Goal: Task Accomplishment & Management: Use online tool/utility

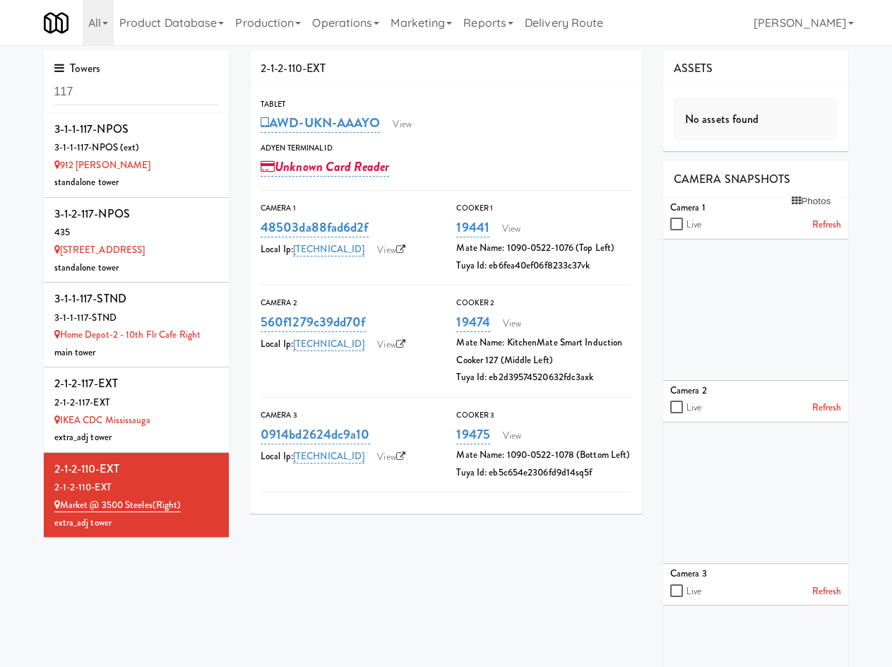
drag, startPoint x: 333, startPoint y: 20, endPoint x: 373, endPoint y: 80, distance: 71.3
click at [333, 20] on link "Operations" at bounding box center [346, 22] width 78 height 45
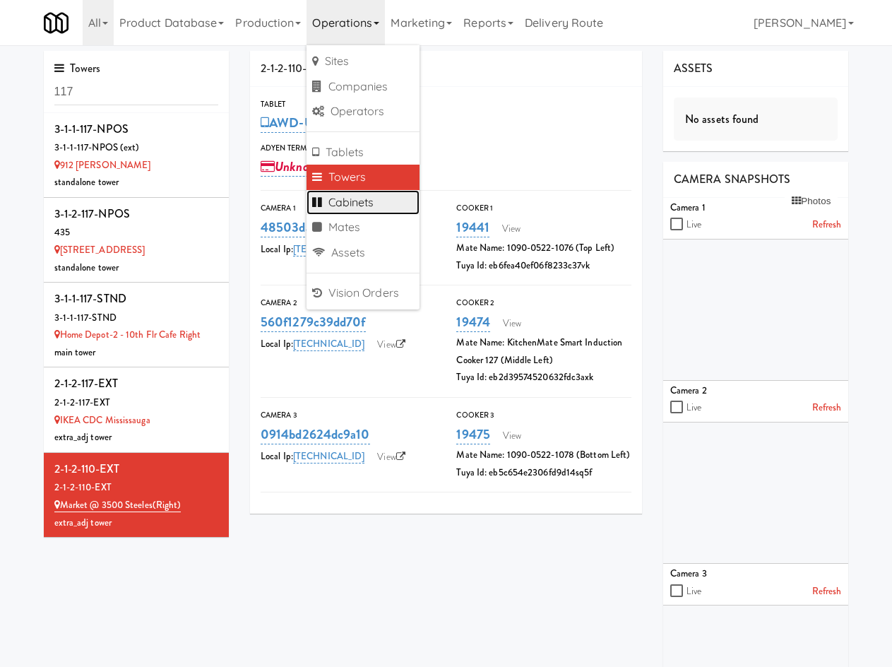
click at [383, 197] on link "Cabinets" at bounding box center [363, 202] width 113 height 25
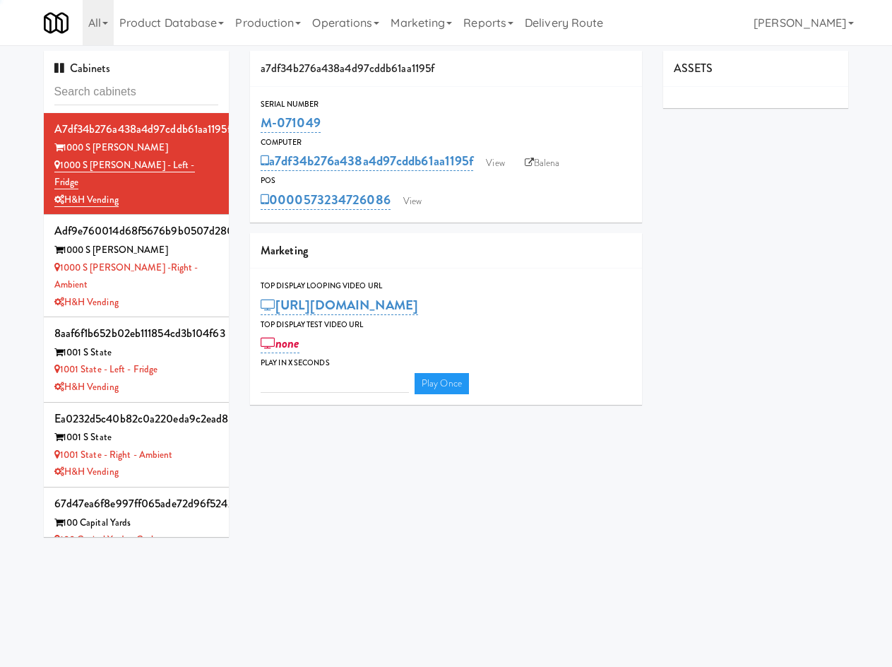
type input "3"
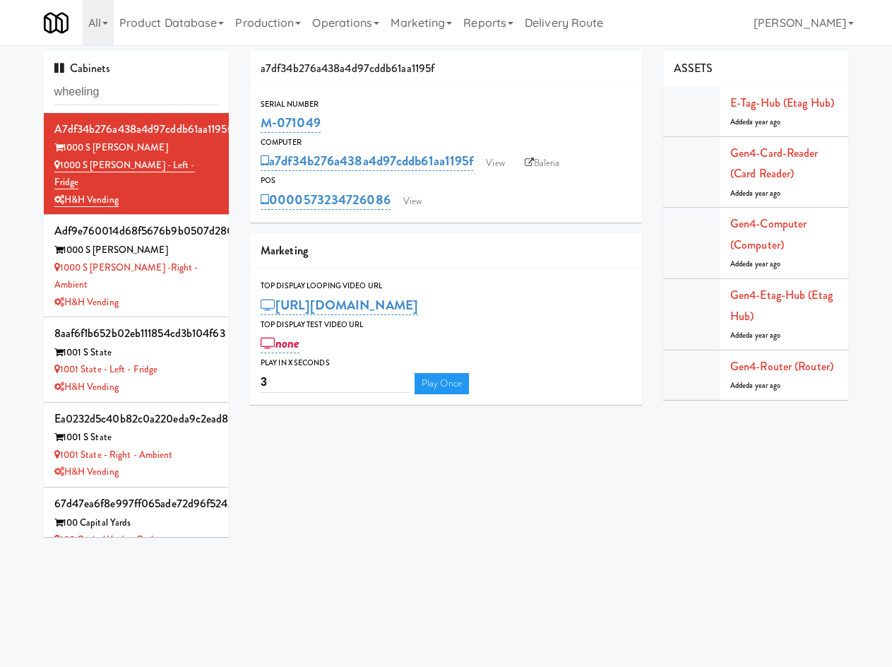
type input "wheeling"
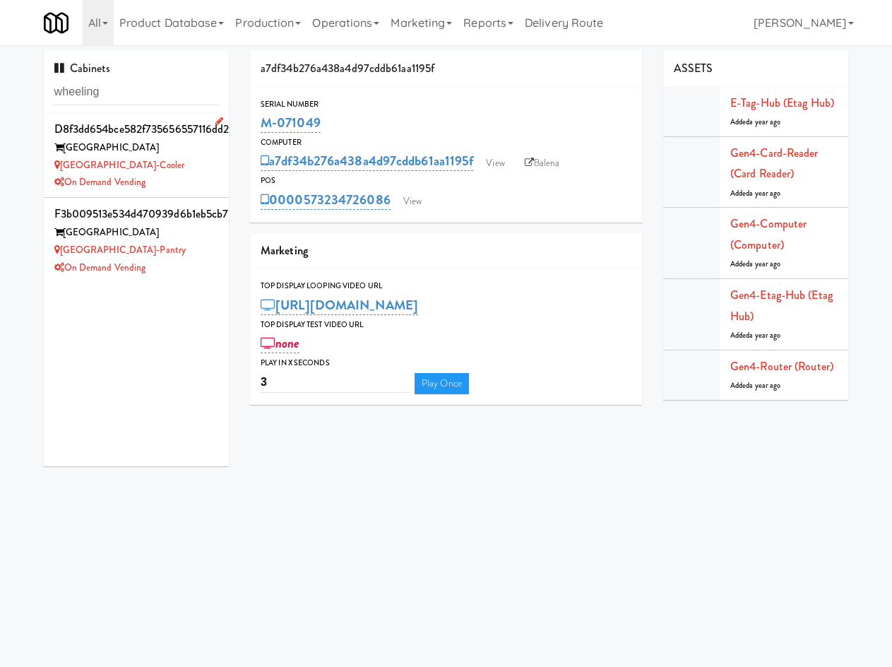
click at [183, 191] on div "On Demand Vending" at bounding box center [136, 183] width 165 height 18
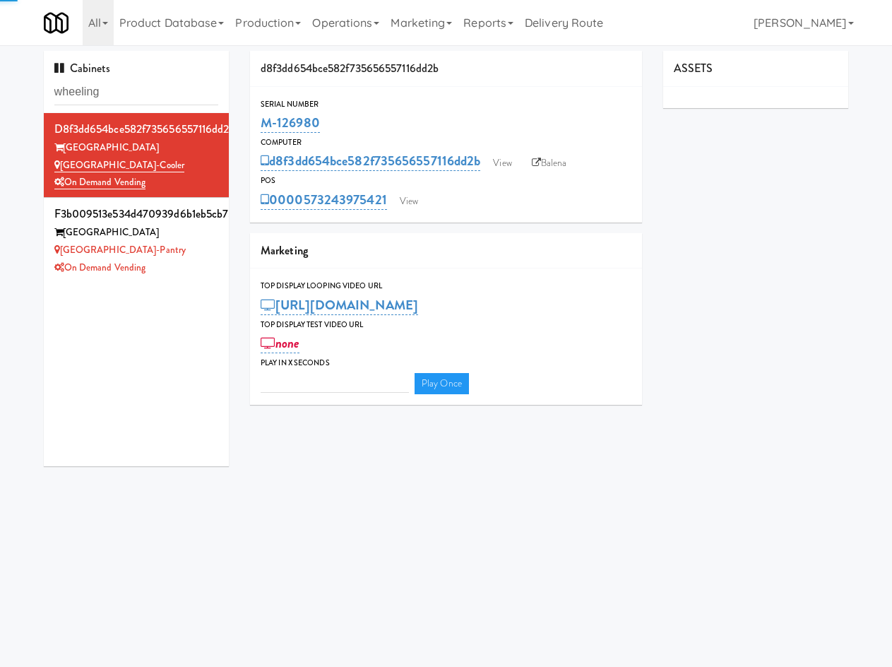
type input "3"
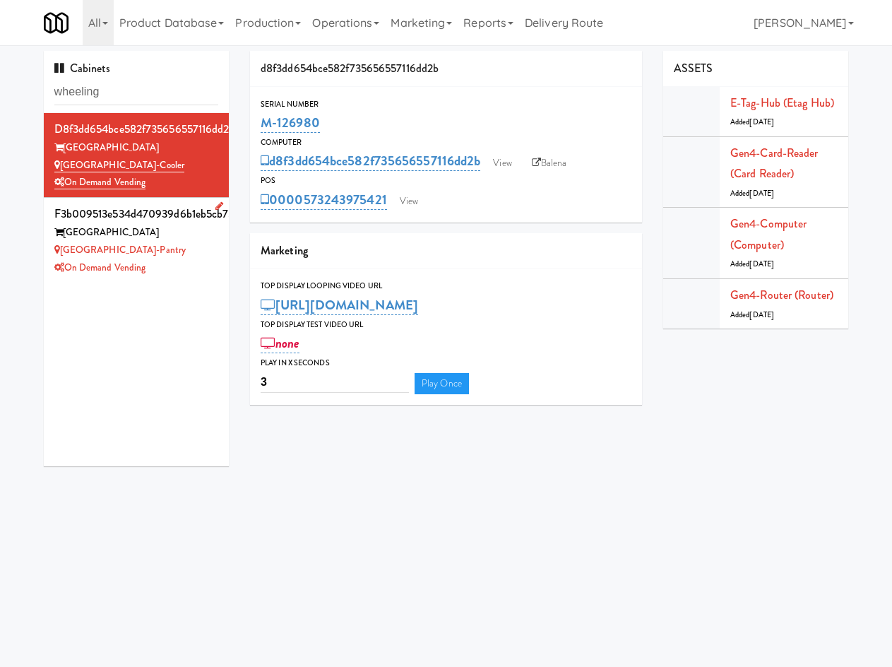
click at [174, 277] on li "f3b009513e534d470939d6b1eb5cb753 Wheeling Town Center [GEOGRAPHIC_DATA]-Pantry …" at bounding box center [137, 240] width 186 height 84
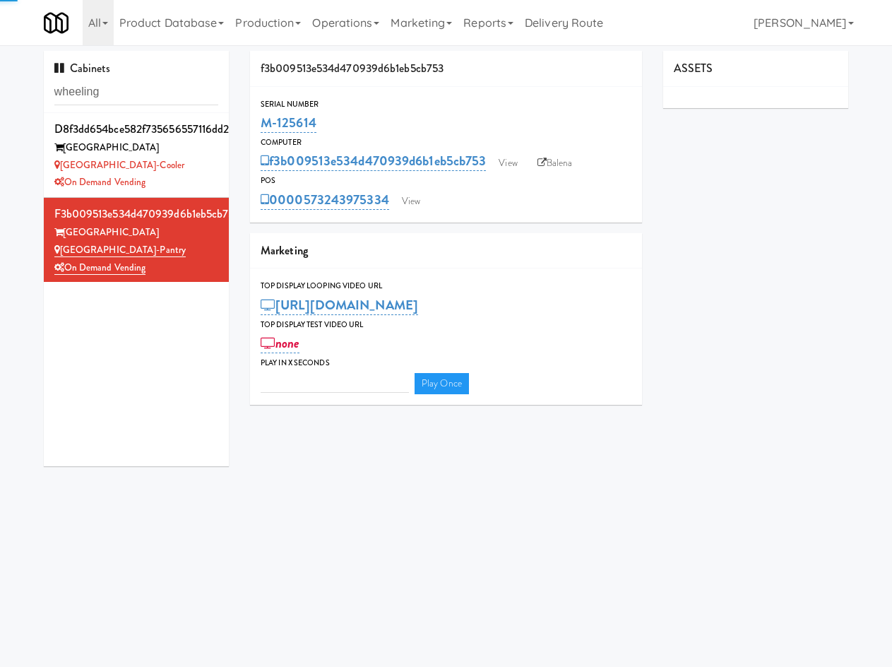
type input "3"
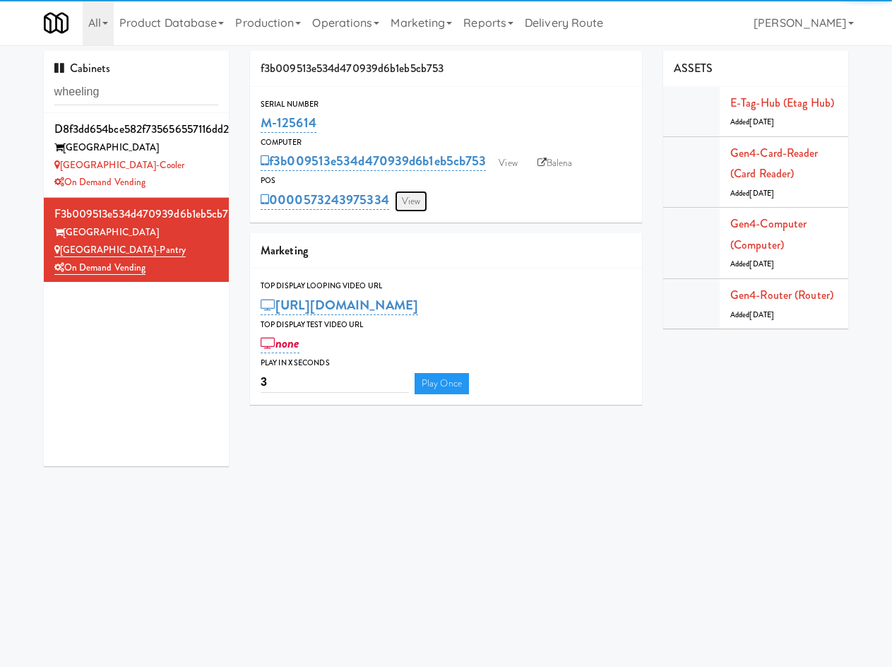
click at [415, 198] on link "View" at bounding box center [411, 201] width 32 height 21
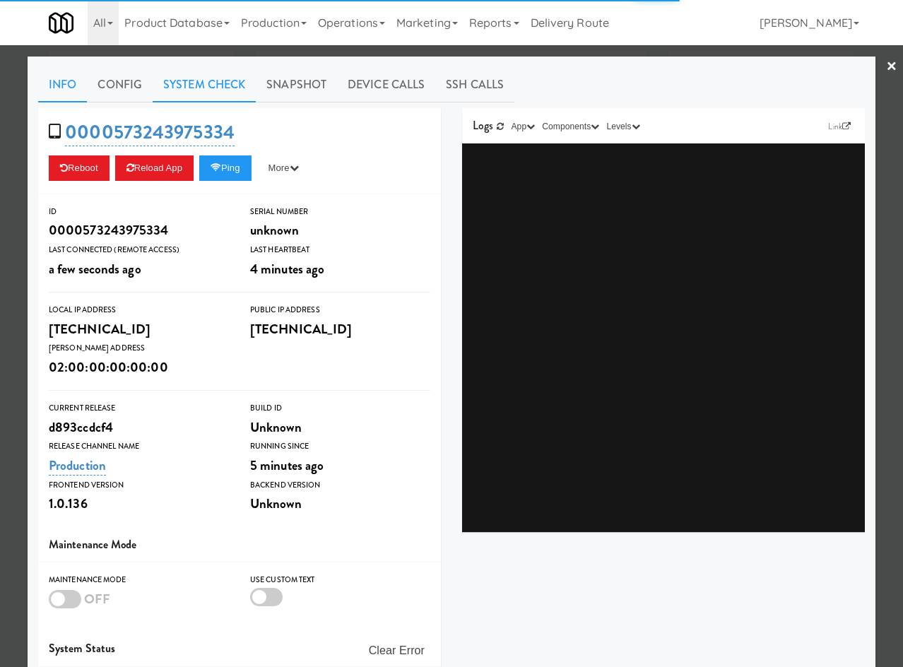
drag, startPoint x: 208, startPoint y: 89, endPoint x: 201, endPoint y: 96, distance: 9.5
click at [206, 93] on link "System Check" at bounding box center [204, 84] width 103 height 35
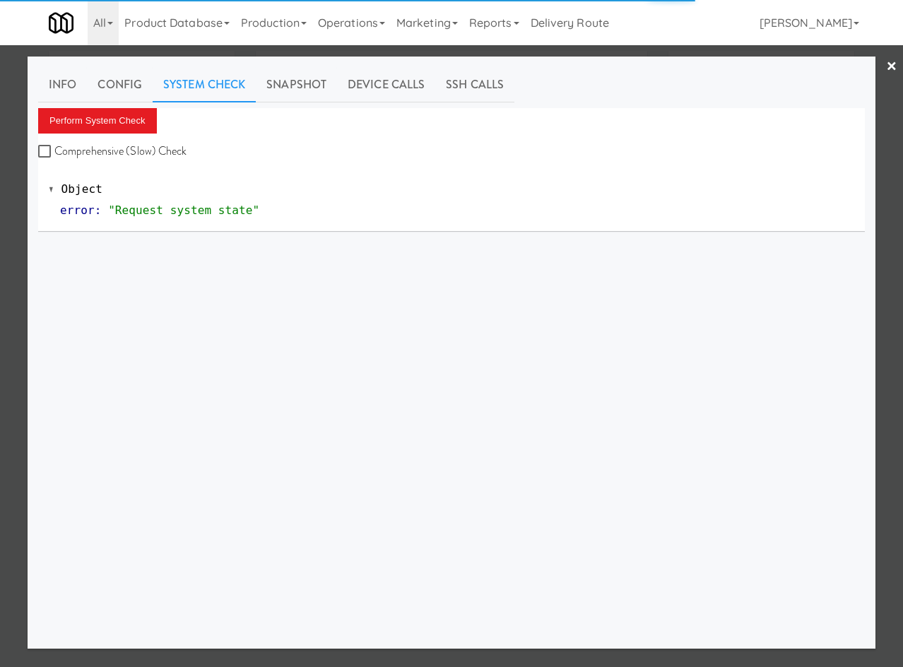
click at [116, 134] on div "Perform System Check Comprehensive (Slow) Check" at bounding box center [451, 135] width 826 height 54
click at [116, 130] on button "Perform System Check" at bounding box center [97, 120] width 119 height 25
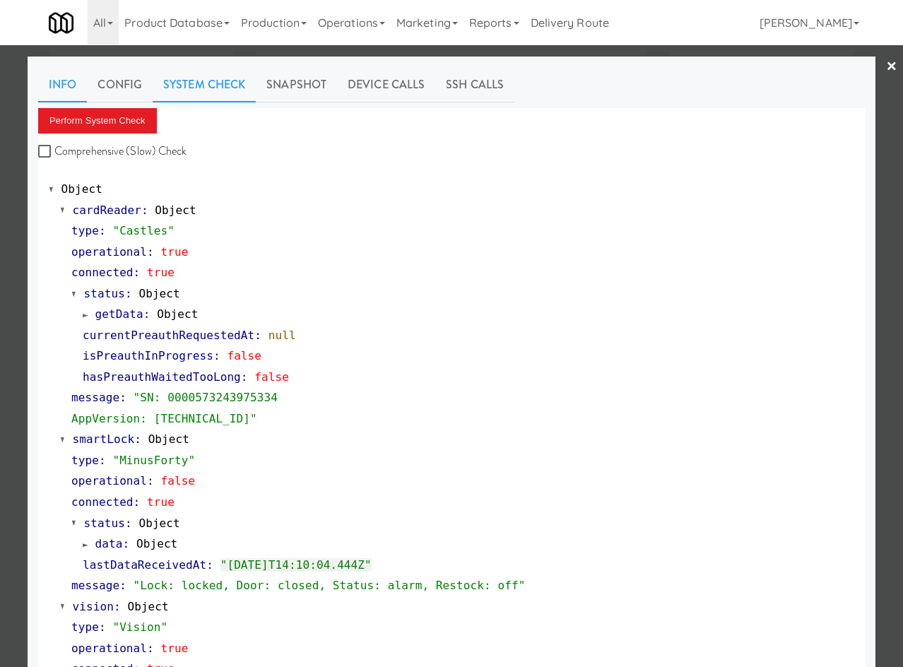
click at [64, 76] on link "Info" at bounding box center [62, 84] width 49 height 35
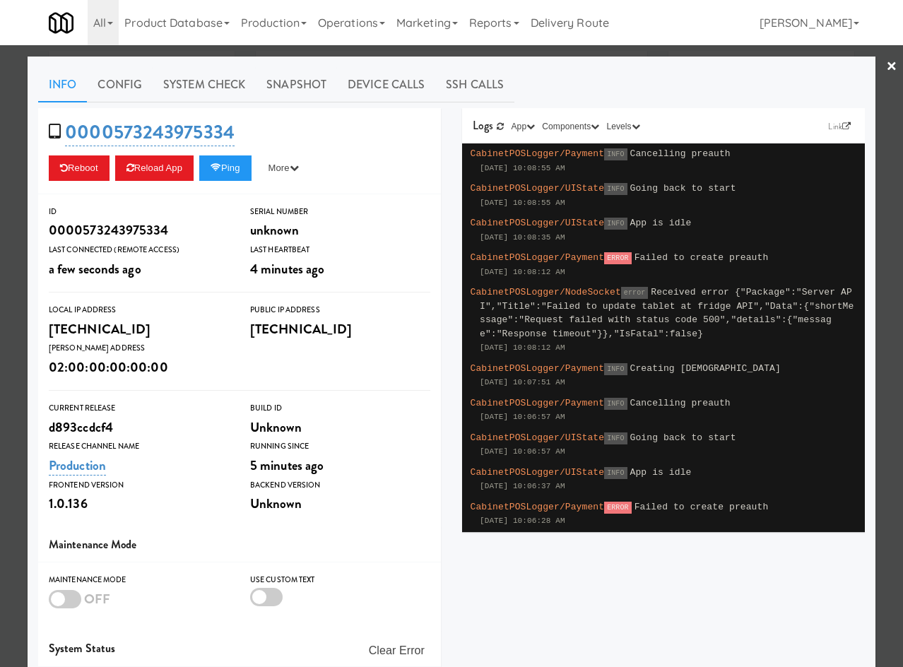
click at [198, 53] on div at bounding box center [451, 333] width 903 height 667
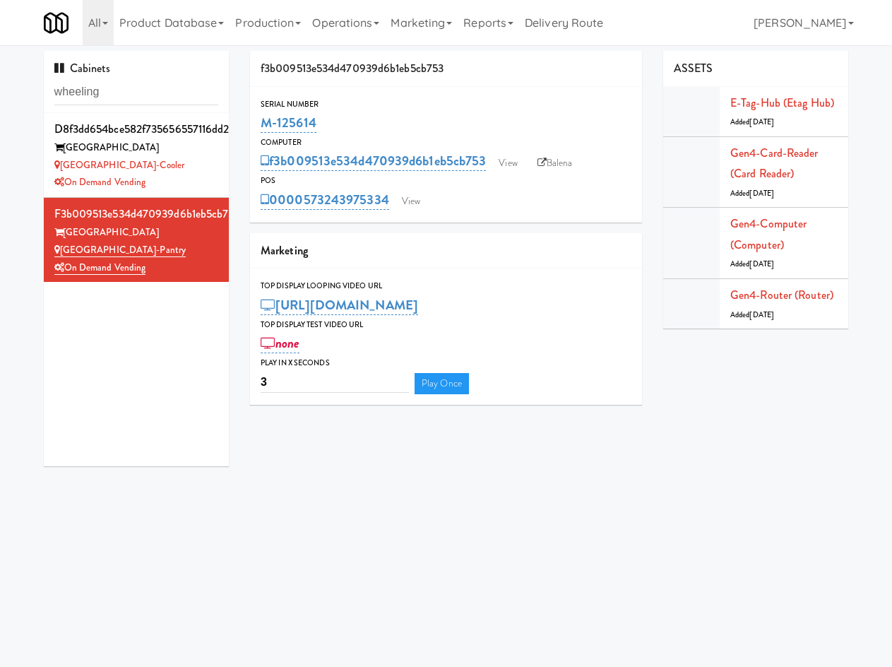
drag, startPoint x: 328, startPoint y: 129, endPoint x: 251, endPoint y: 129, distance: 76.3
click at [251, 129] on div "Serial Number M-125614" at bounding box center [446, 116] width 392 height 38
copy link "M-125614"
click at [204, 186] on div "On Demand Vending" at bounding box center [136, 183] width 165 height 18
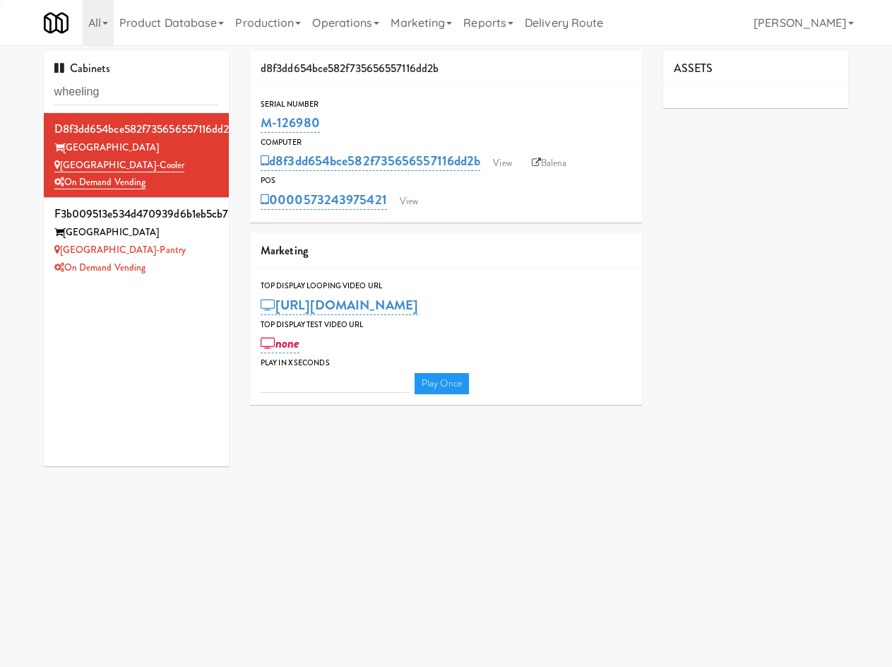
type input "3"
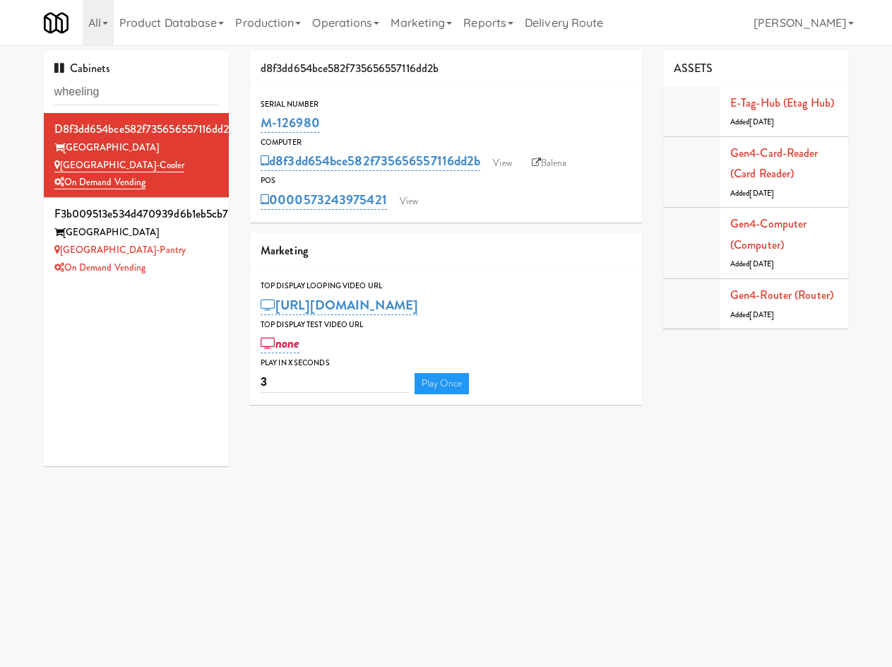
drag, startPoint x: 352, startPoint y: 127, endPoint x: 319, endPoint y: 47, distance: 86.4
click at [248, 127] on div "d8f3dd654bce582f735656557116dd2b Serial Number M-126980 Computer d8f3dd654bce58…" at bounding box center [445, 233] width 413 height 364
copy link "M-126980"
click at [420, 206] on link "View" at bounding box center [409, 201] width 32 height 21
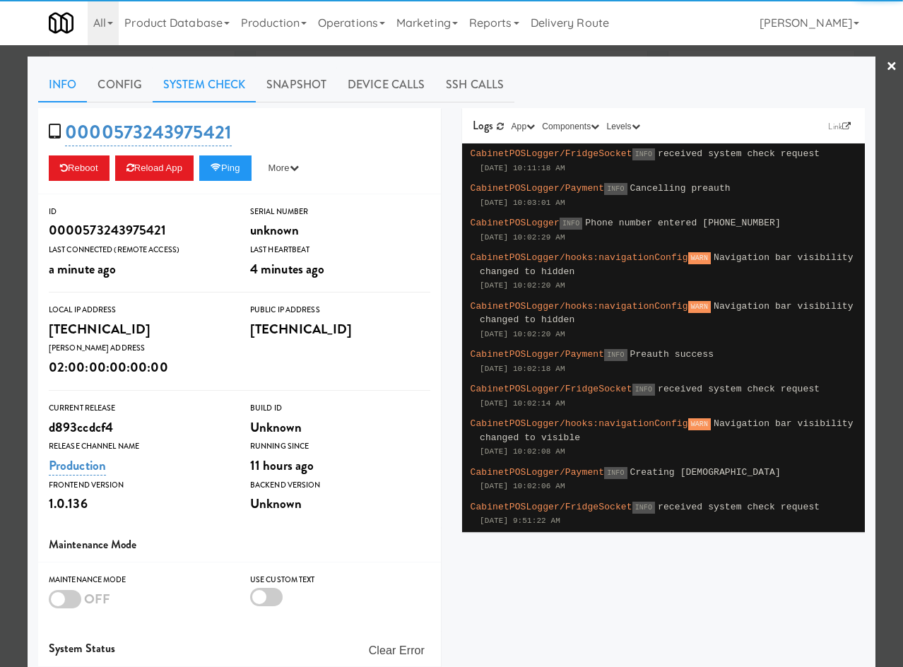
click at [219, 91] on link "System Check" at bounding box center [204, 84] width 103 height 35
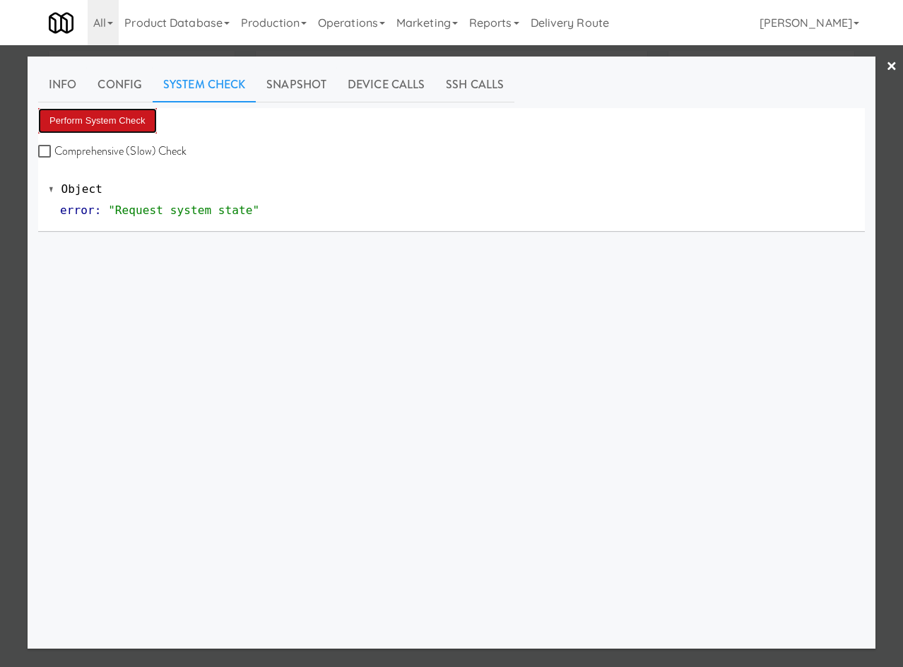
click at [121, 116] on button "Perform System Check" at bounding box center [97, 120] width 119 height 25
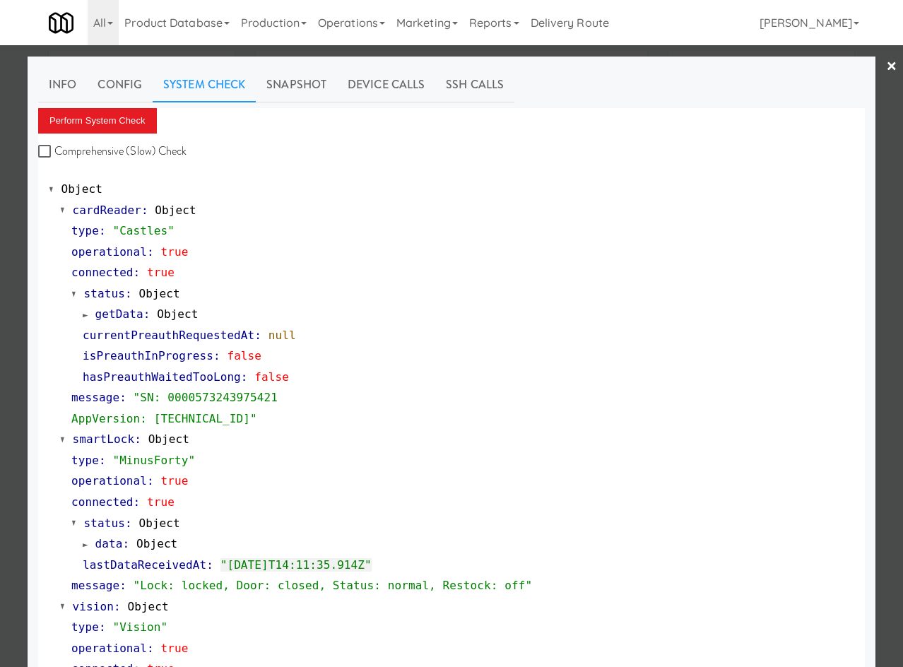
drag, startPoint x: 886, startPoint y: 67, endPoint x: 860, endPoint y: 117, distance: 56.5
click at [886, 68] on link "×" at bounding box center [891, 67] width 11 height 44
